Goal: Information Seeking & Learning: Learn about a topic

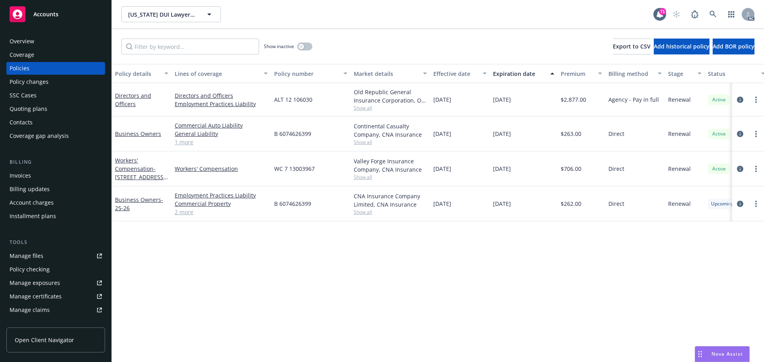
click at [364, 272] on div "Policy details Lines of coverage Policy number Market details Effective date Ex…" at bounding box center [438, 213] width 652 height 298
click at [43, 260] on link "Manage files" at bounding box center [55, 256] width 99 height 13
click at [32, 85] on div "Policy changes" at bounding box center [29, 82] width 39 height 13
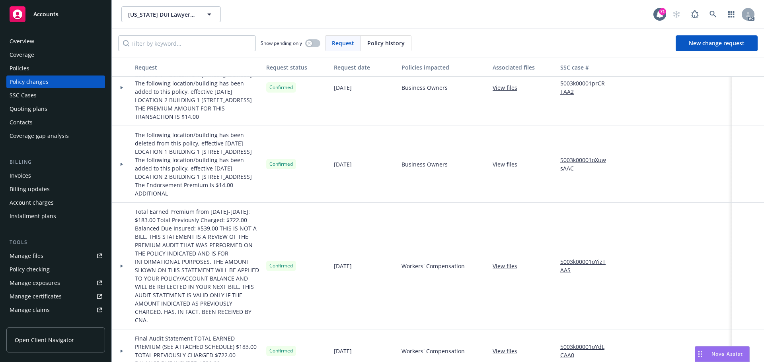
scroll to position [331, 0]
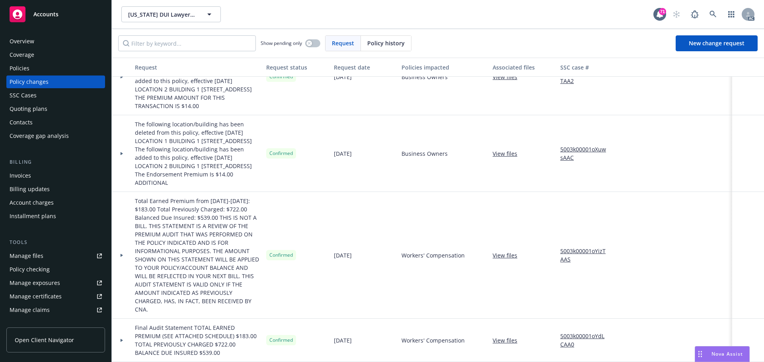
click at [34, 69] on div "Policies" at bounding box center [56, 68] width 92 height 13
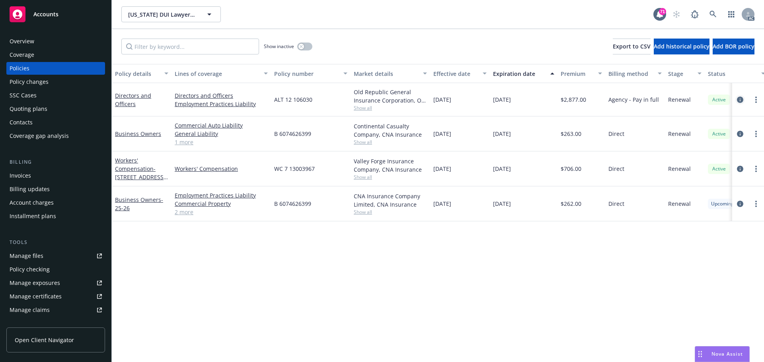
click at [741, 101] on icon "circleInformation" at bounding box center [740, 100] width 6 height 6
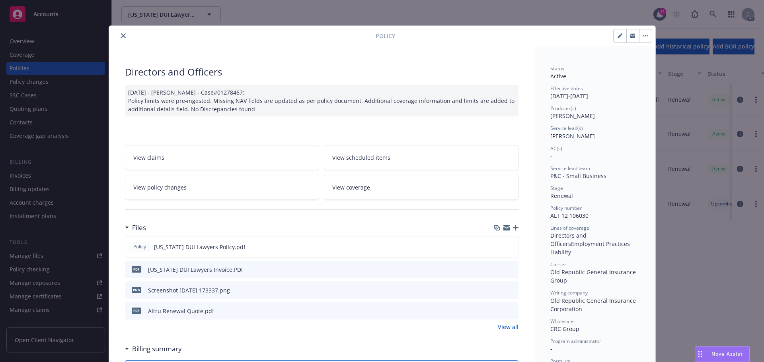
scroll to position [40, 0]
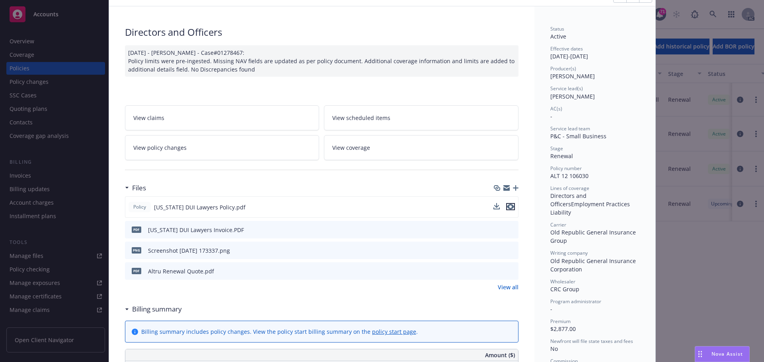
click at [507, 206] on icon "preview file" at bounding box center [510, 207] width 7 height 6
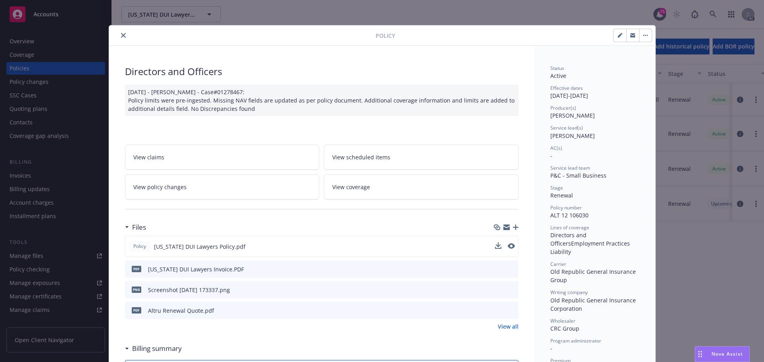
scroll to position [0, 0]
click at [121, 39] on button "close" at bounding box center [124, 36] width 10 height 10
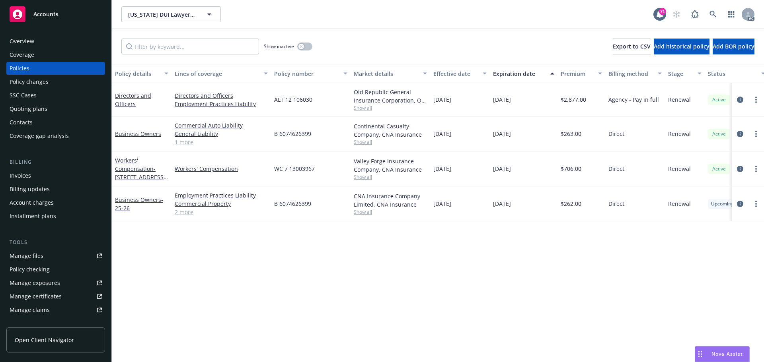
click at [33, 253] on div "Manage files" at bounding box center [27, 256] width 34 height 13
click at [737, 101] on icon "circleInformation" at bounding box center [740, 100] width 6 height 6
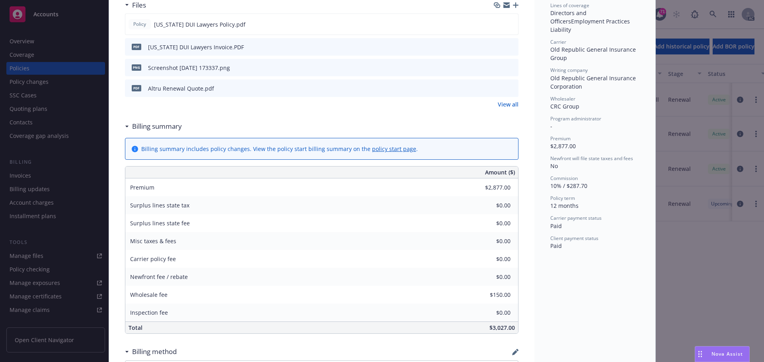
scroll to position [263, 0]
